Goal: Task Accomplishment & Management: Manage account settings

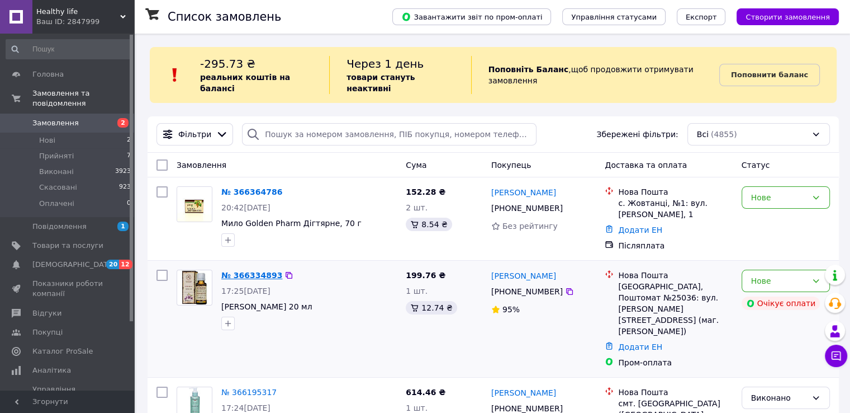
click at [249, 271] on link "№ 366334893" at bounding box center [251, 275] width 61 height 9
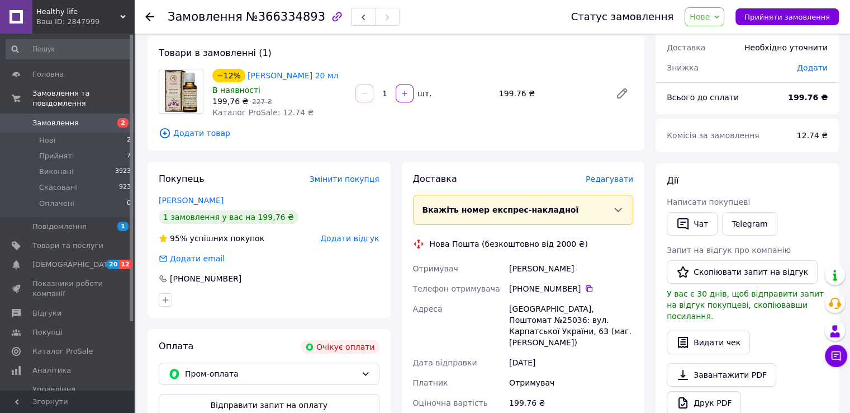
scroll to position [323, 0]
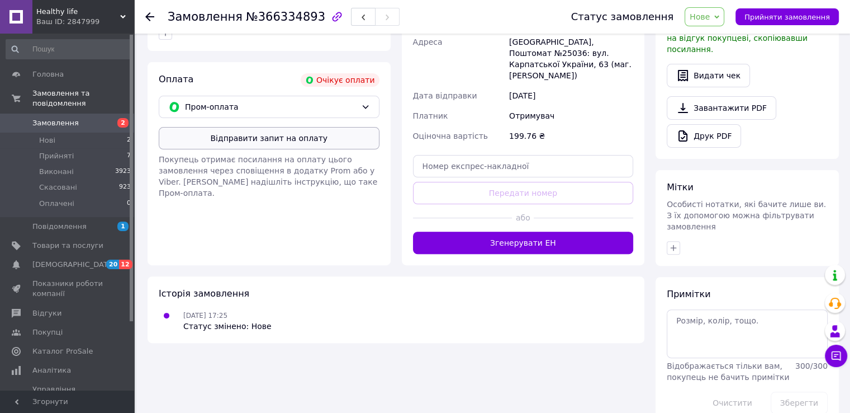
click at [338, 149] on button "Відправити запит на оплату" at bounding box center [269, 138] width 221 height 22
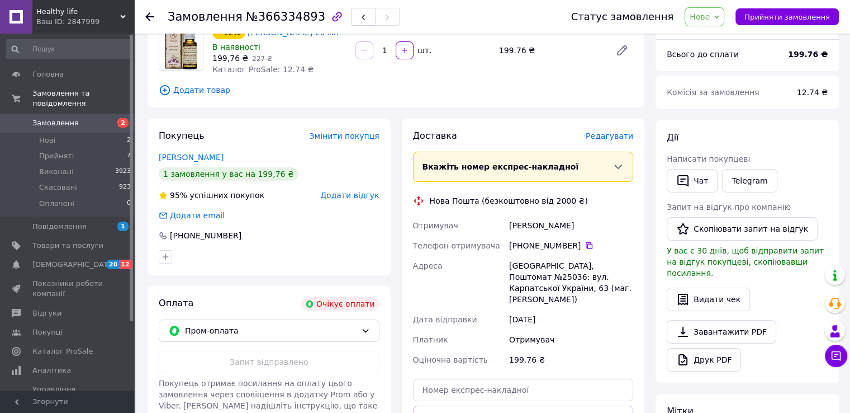
scroll to position [56, 0]
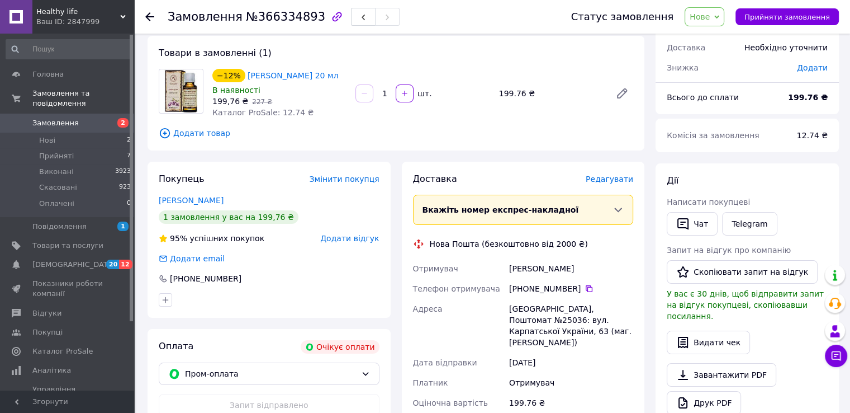
click at [153, 16] on use at bounding box center [149, 16] width 9 height 9
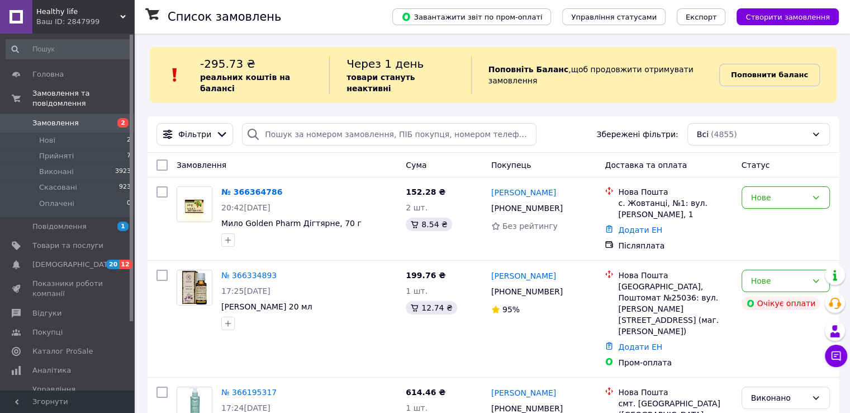
click at [751, 71] on b "Поповнити баланс" at bounding box center [769, 74] width 77 height 8
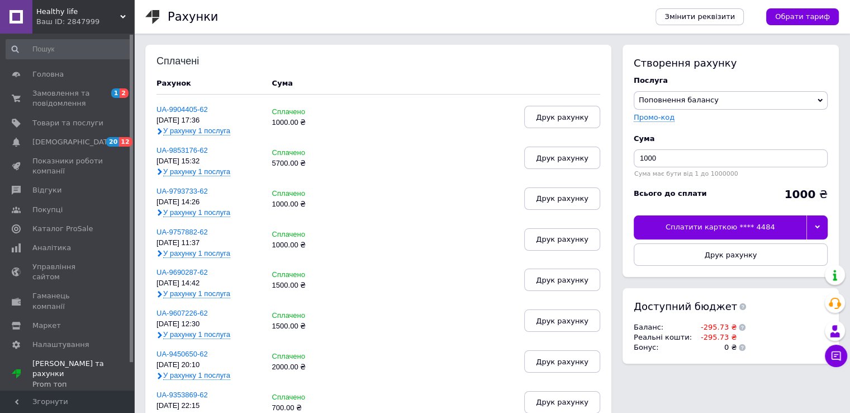
click at [817, 225] on icon at bounding box center [817, 226] width 5 height 5
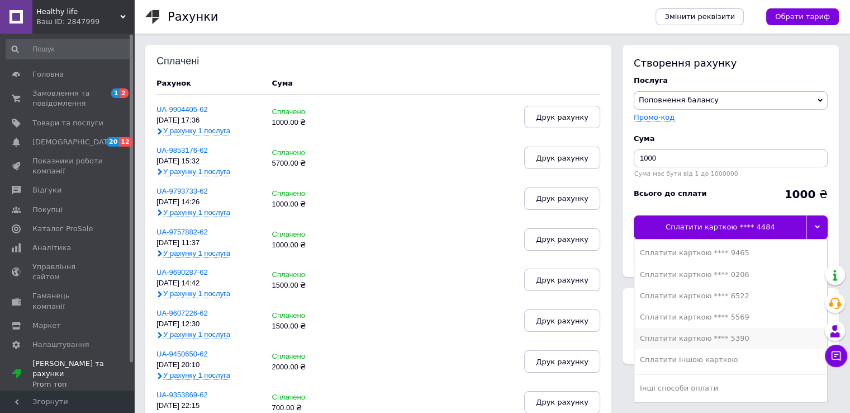
click at [735, 333] on div "Сплатити карткою **** 5390" at bounding box center [731, 338] width 182 height 10
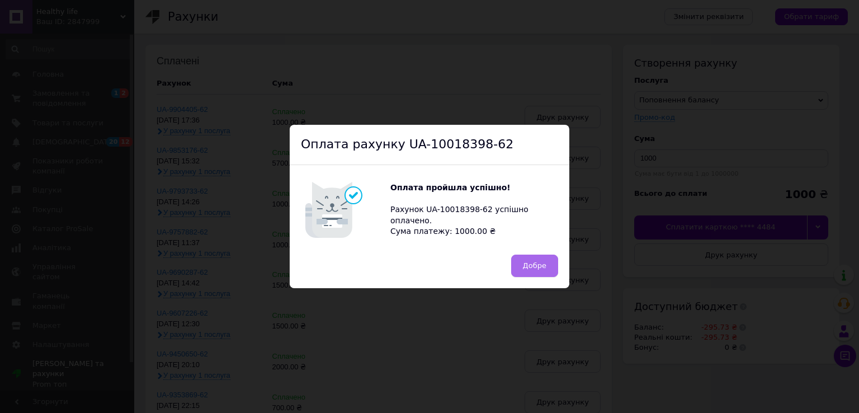
click at [547, 262] on button "Добре" at bounding box center [534, 265] width 47 height 22
